Goal: Entertainment & Leisure: Consume media (video, audio)

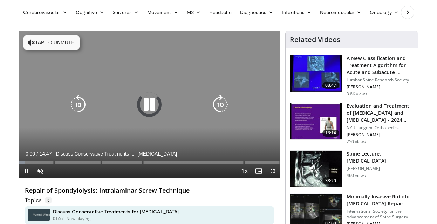
scroll to position [119, 0]
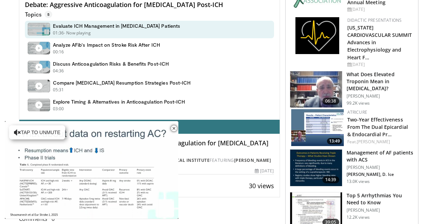
scroll to position [208, 0]
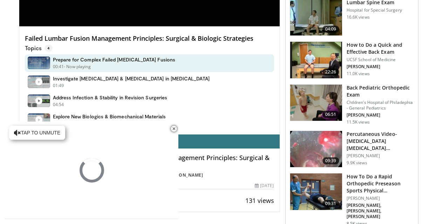
scroll to position [192, 0]
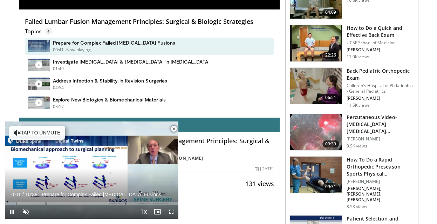
click at [176, 127] on span "Video Player" at bounding box center [174, 129] width 14 height 14
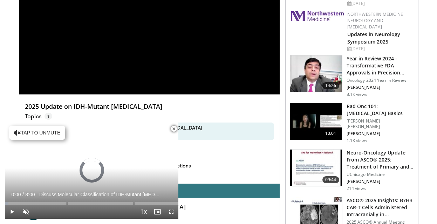
scroll to position [169, 0]
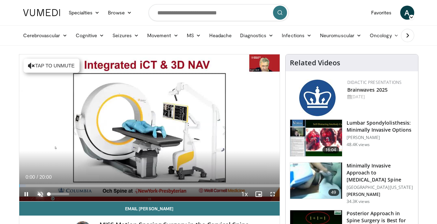
click at [46, 188] on span "Video Player" at bounding box center [40, 194] width 14 height 14
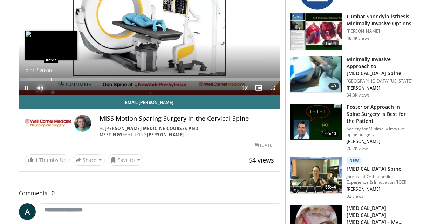
scroll to position [142, 0]
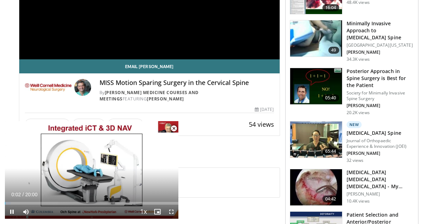
click at [175, 128] on span "Video Player" at bounding box center [174, 128] width 14 height 14
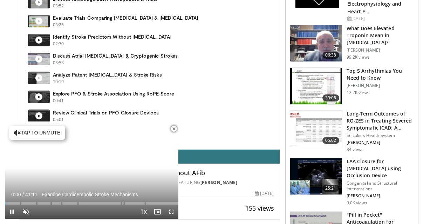
scroll to position [254, 0]
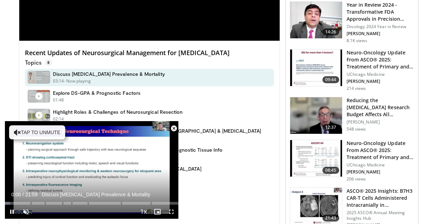
scroll to position [275, 0]
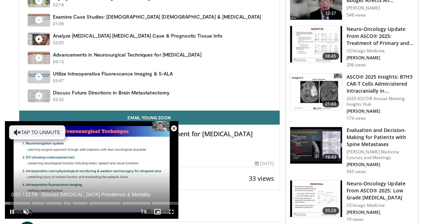
click at [176, 129] on span "Video Player" at bounding box center [174, 128] width 14 height 14
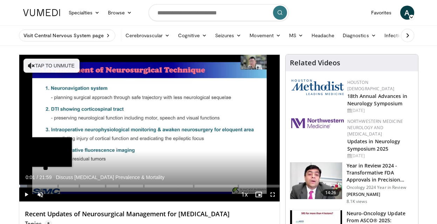
scroll to position [0, 0]
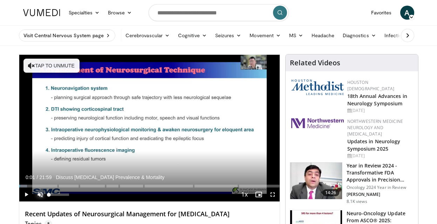
click at [35, 197] on span "Video Player" at bounding box center [40, 194] width 14 height 14
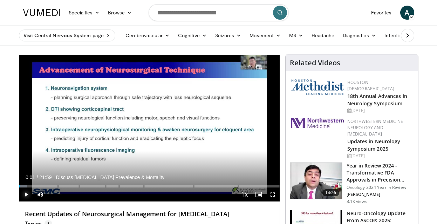
click at [28, 194] on span "Video Player" at bounding box center [26, 194] width 14 height 14
click at [27, 195] on span "Video Player" at bounding box center [26, 194] width 14 height 14
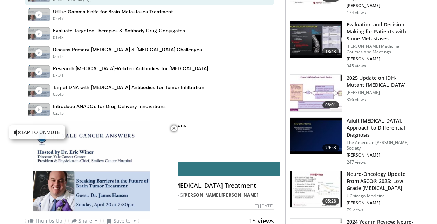
scroll to position [242, 0]
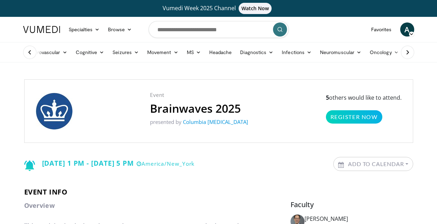
scroll to position [149, 0]
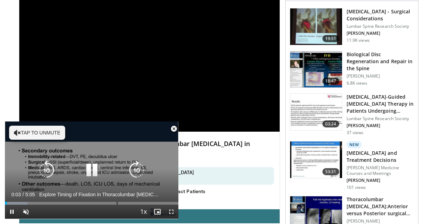
scroll to position [31, 0]
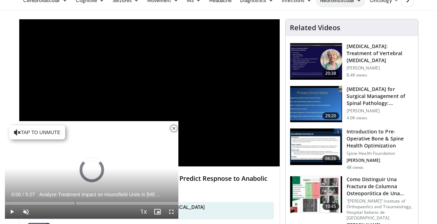
scroll to position [135, 0]
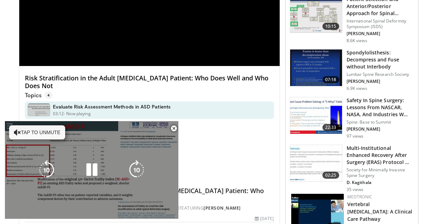
scroll to position [74, 0]
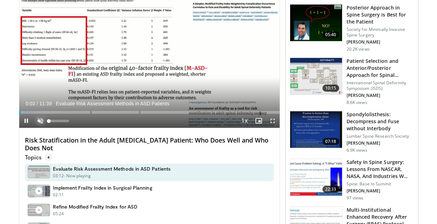
click at [42, 121] on span "Video Player" at bounding box center [40, 121] width 14 height 14
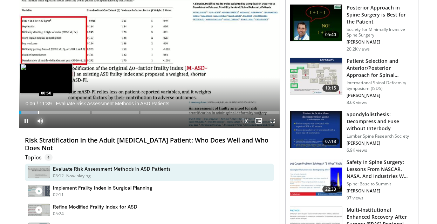
click at [38, 113] on div "Progress Bar" at bounding box center [38, 112] width 1 height 3
drag, startPoint x: 25, startPoint y: 113, endPoint x: 21, endPoint y: 111, distance: 3.8
click at [24, 112] on div "Progress Bar" at bounding box center [24, 112] width 1 height 3
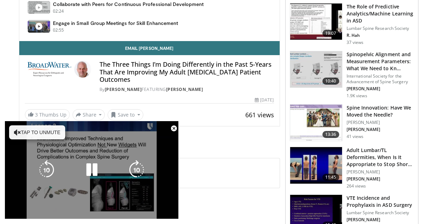
scroll to position [353, 0]
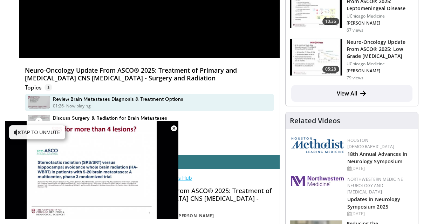
scroll to position [273, 0]
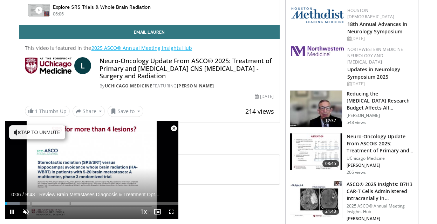
click at [174, 130] on span "Video Player" at bounding box center [174, 128] width 14 height 14
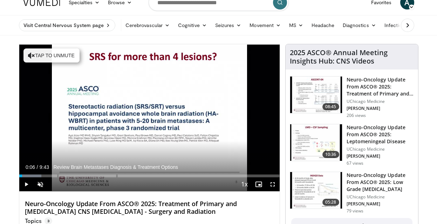
scroll to position [14, 0]
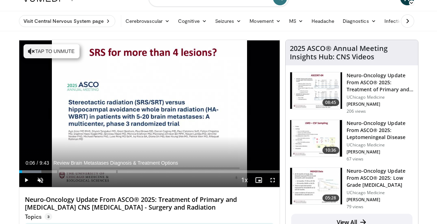
click at [96, 200] on h4 "Neuro-Oncology Update From ASCO® 2025: Treatment of Primary and Metastatic CNS …" at bounding box center [149, 203] width 249 height 15
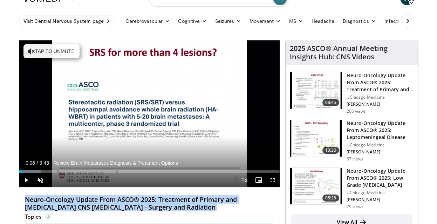
click at [96, 200] on h4 "Neuro-Oncology Update From ASCO® 2025: Treatment of Primary and Metastatic CNS …" at bounding box center [149, 203] width 249 height 15
copy div "Neuro-Oncology Update From ASCO® 2025: Treatment of Primary and Metastatic CNS …"
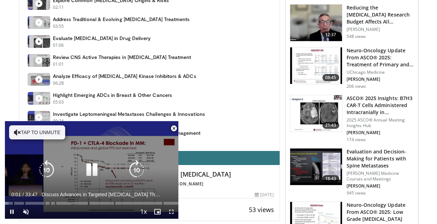
scroll to position [310, 0]
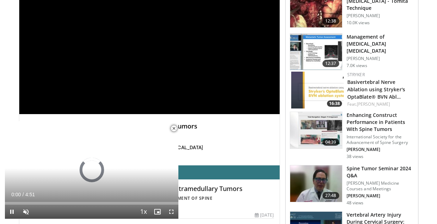
scroll to position [114, 0]
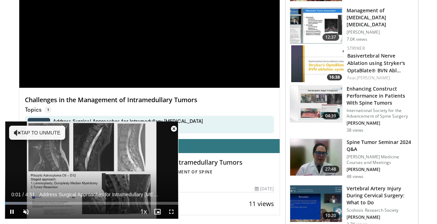
click at [175, 128] on span "Video Player" at bounding box center [174, 129] width 14 height 14
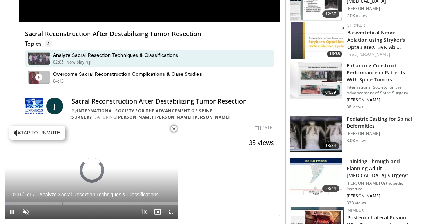
scroll to position [227, 0]
